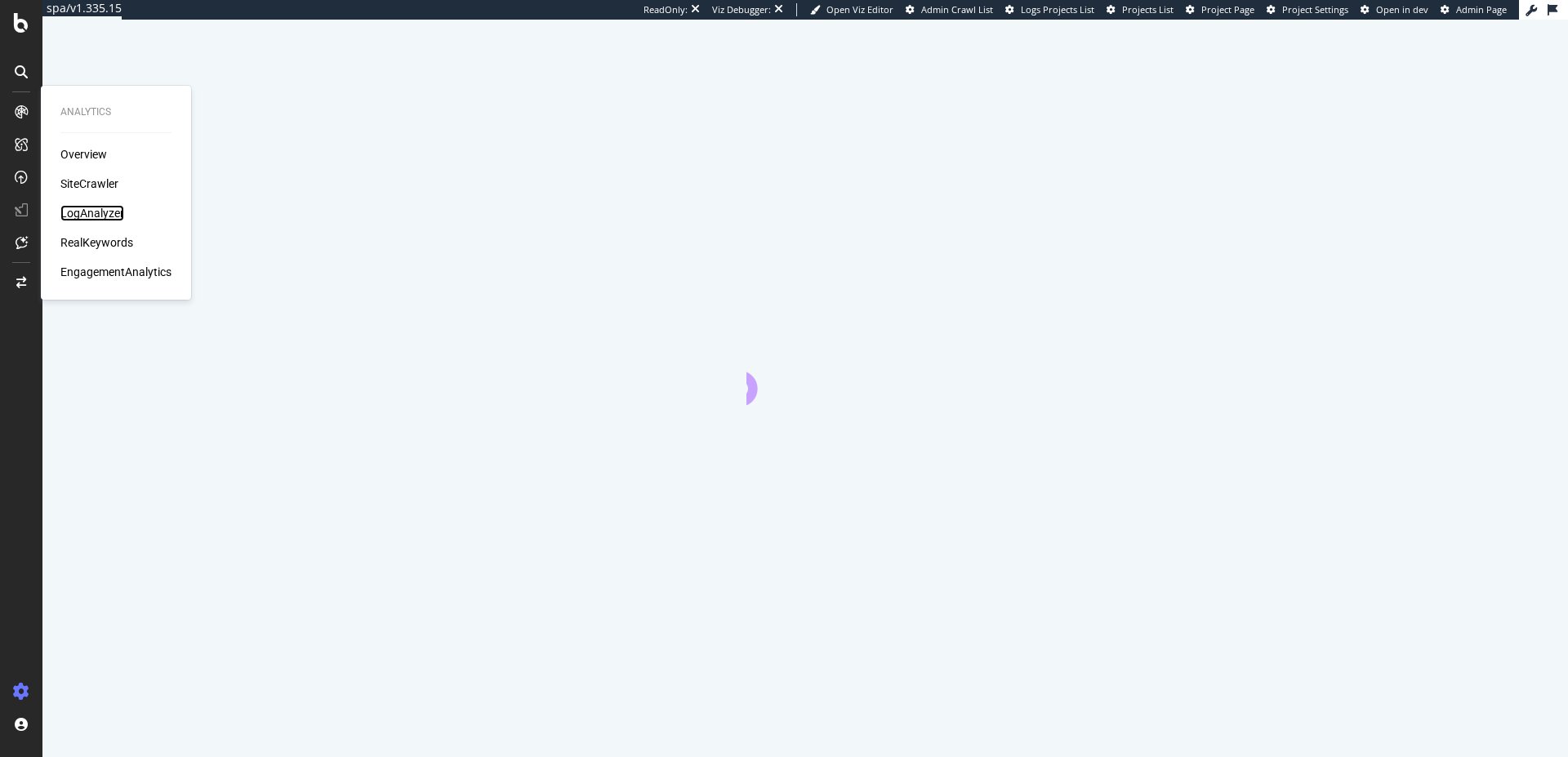
click at [109, 213] on div "LogAnalyzer" at bounding box center [92, 213] width 64 height 16
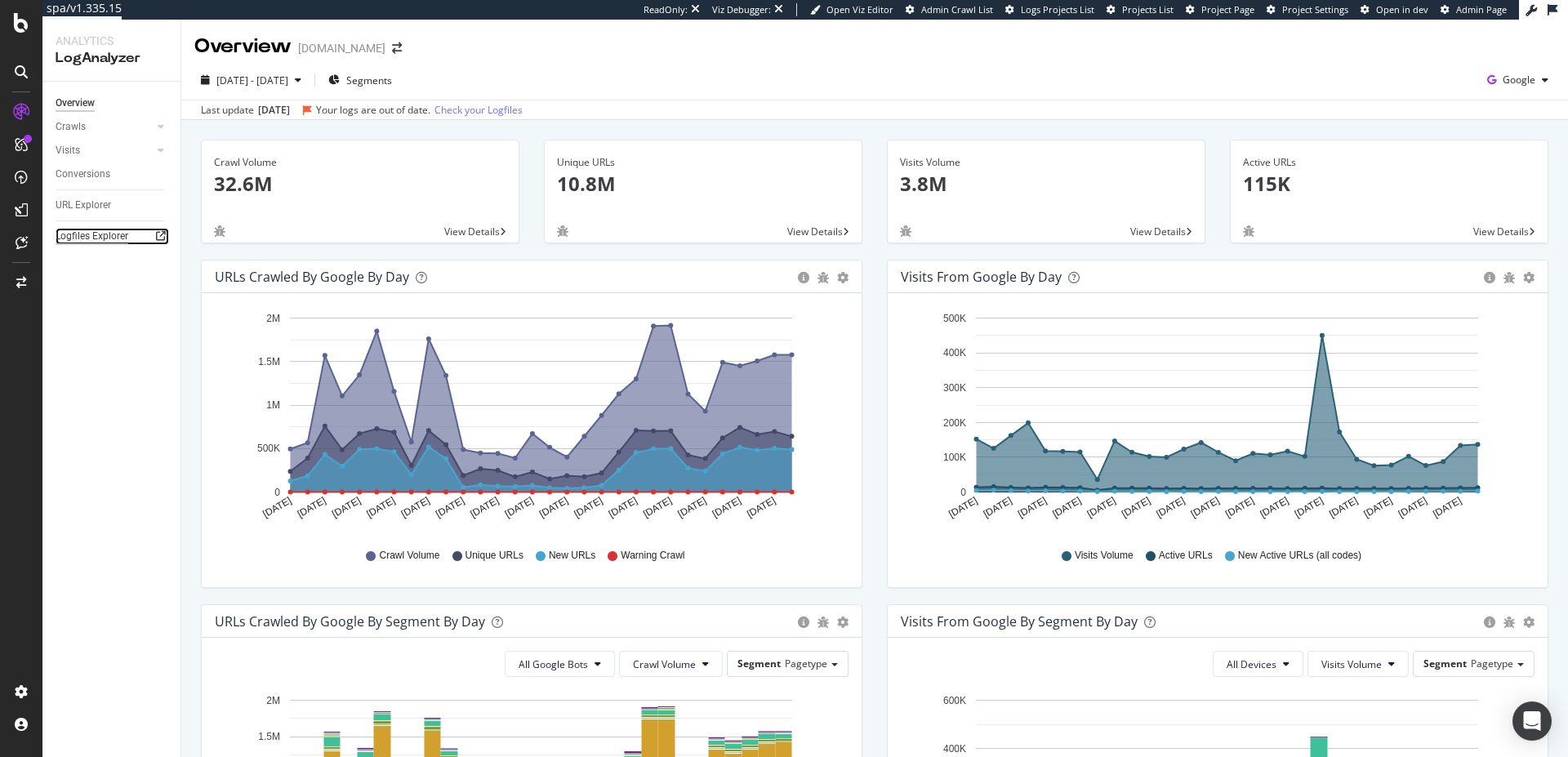
click at [85, 234] on div "Logfiles Explorer" at bounding box center [91, 236] width 72 height 17
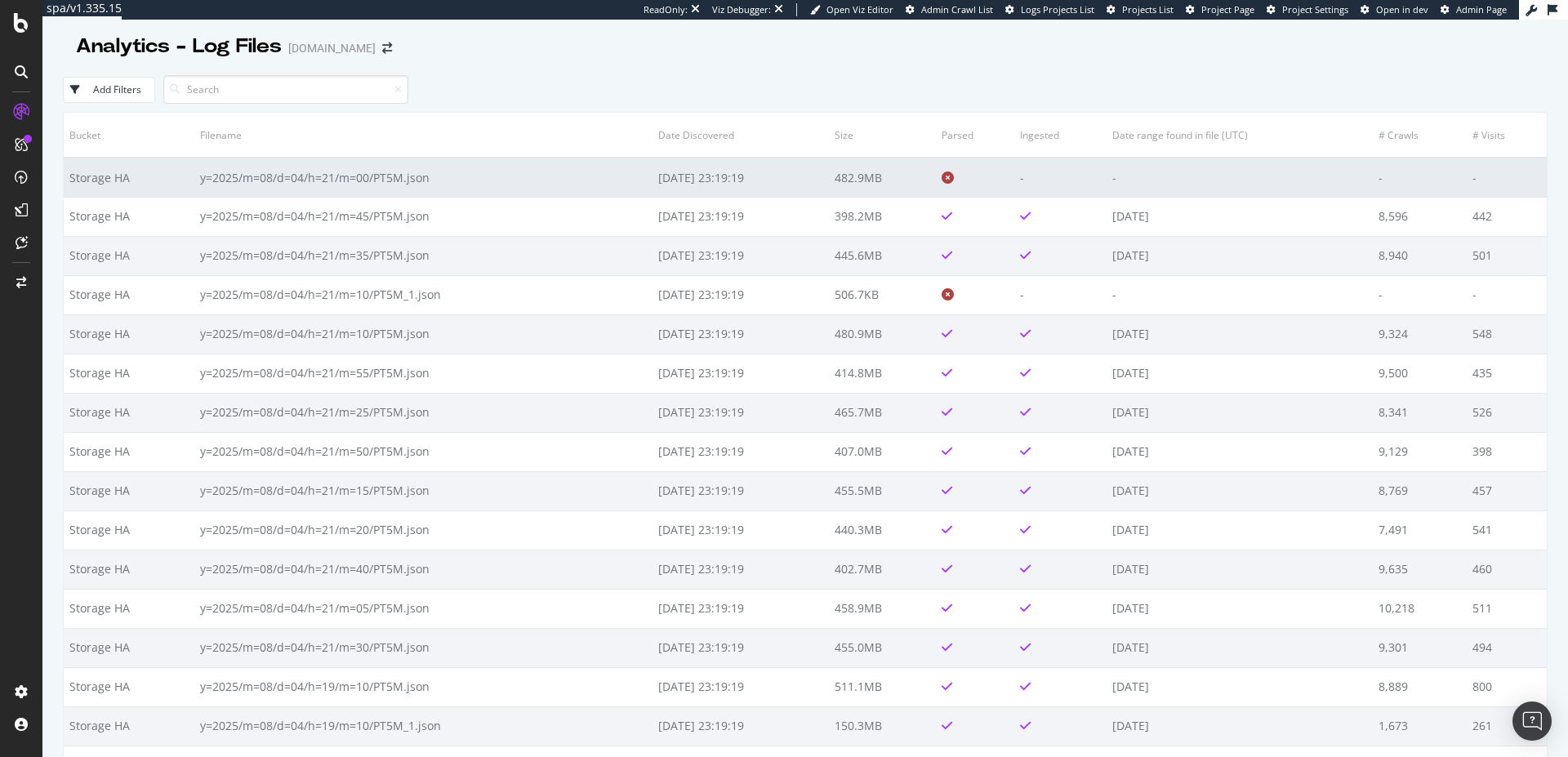
click at [390, 188] on td "y=2025/m=08/d=04/h=21/m=00/PT5M.json" at bounding box center [424, 177] width 458 height 39
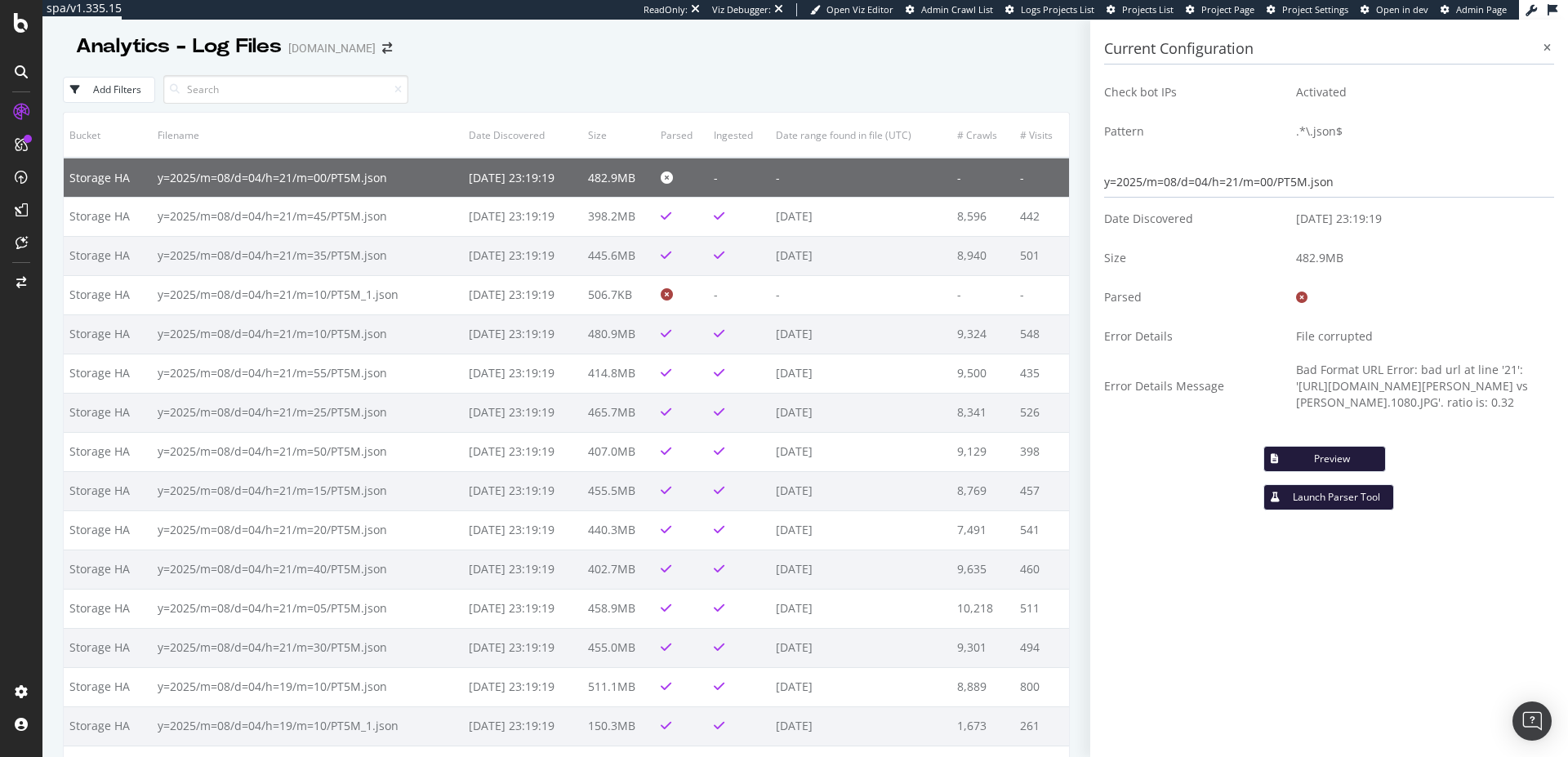
click at [390, 188] on td "y=2025/m=08/d=04/h=21/m=00/PT5M.json" at bounding box center [307, 177] width 310 height 39
click at [1552, 42] on h3 "Current Configuration" at bounding box center [1329, 49] width 450 height 30
click at [1540, 47] on div at bounding box center [1546, 47] width 15 height 15
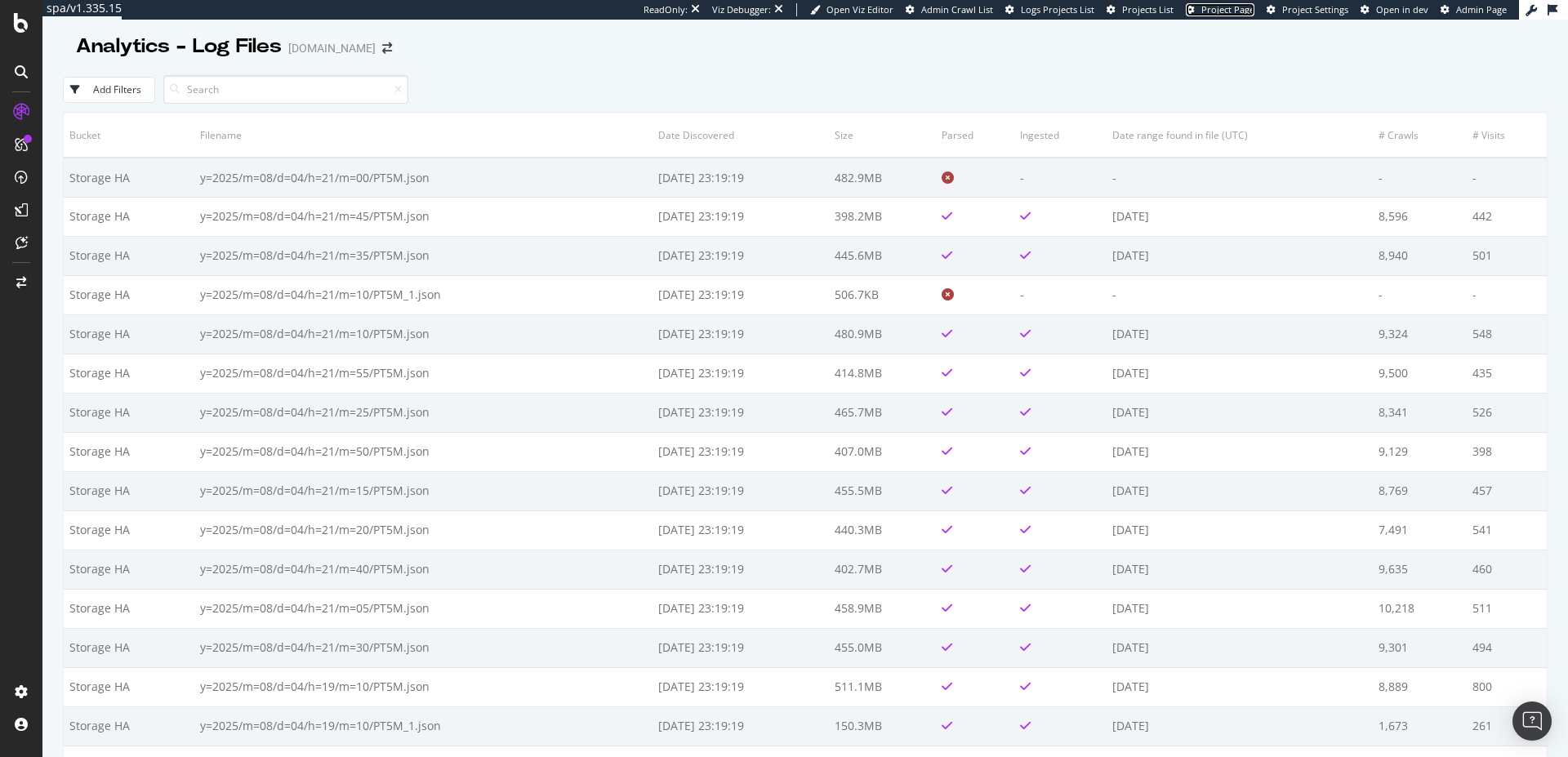
click at [1214, 9] on span "Project Page" at bounding box center [1228, 9] width 53 height 12
